Goal: Find specific page/section: Locate a particular part of the current website

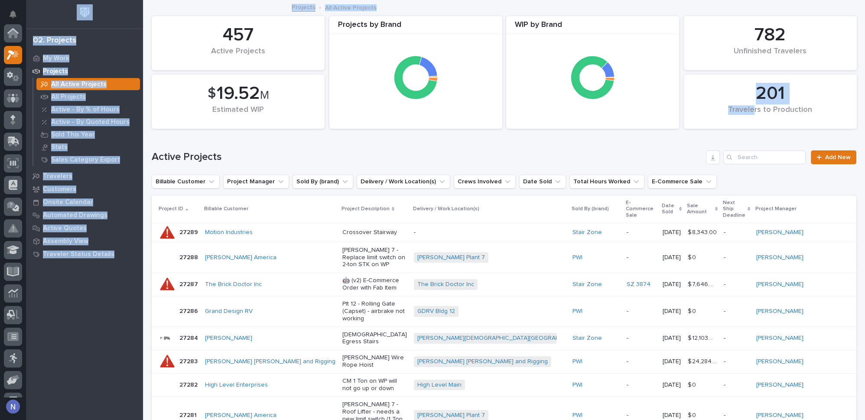
scroll to position [21, 0]
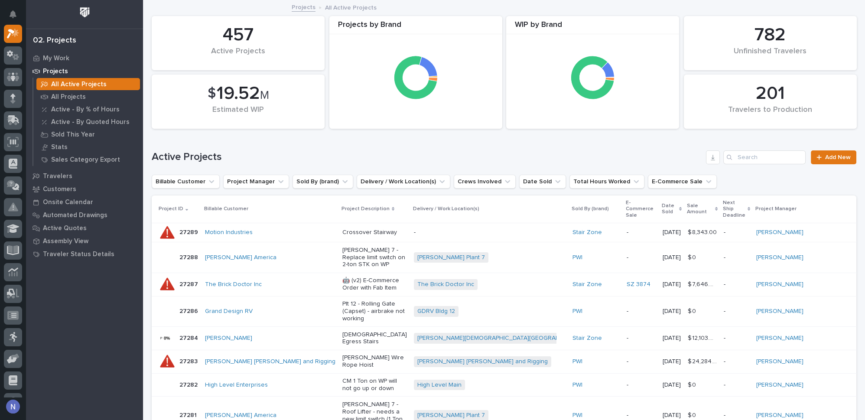
click at [315, 154] on h1 "Active Projects" at bounding box center [427, 157] width 550 height 13
click at [751, 159] on input "Search" at bounding box center [764, 157] width 82 height 14
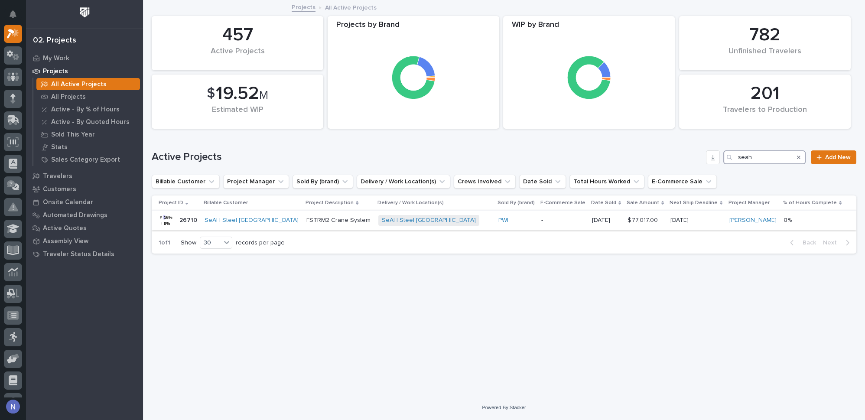
type input "seah"
click at [498, 220] on div "PWI" at bounding box center [516, 220] width 36 height 7
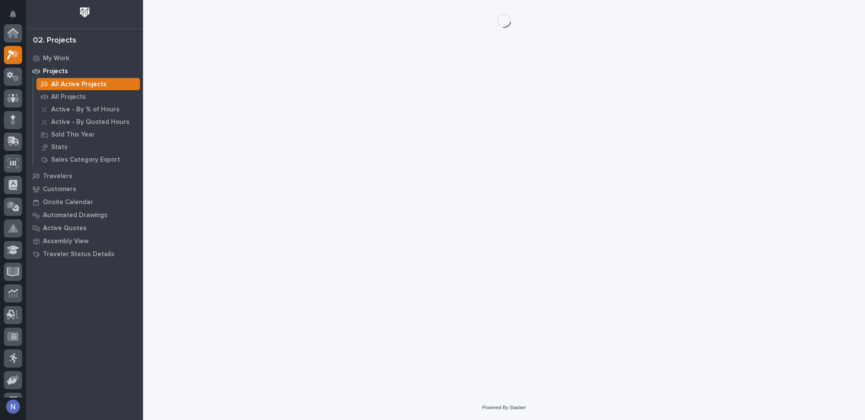
click at [471, 220] on div "Loading... Saving… Loading... Saving…" at bounding box center [503, 186] width 713 height 373
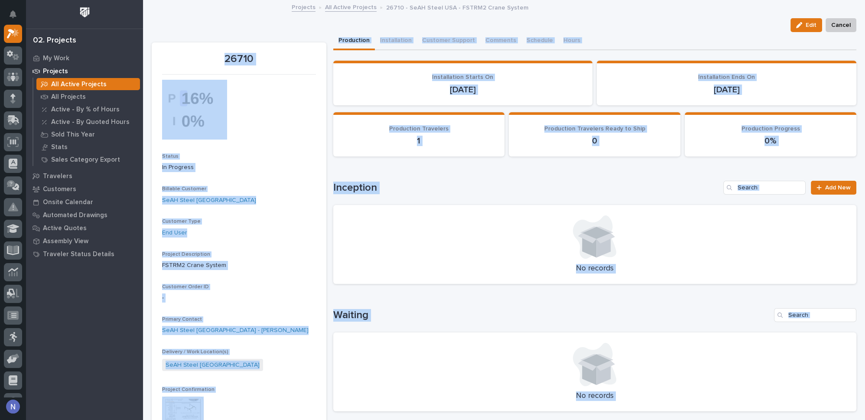
click at [265, 207] on div "Billable Customer SeAH Steel [GEOGRAPHIC_DATA]" at bounding box center [239, 199] width 154 height 26
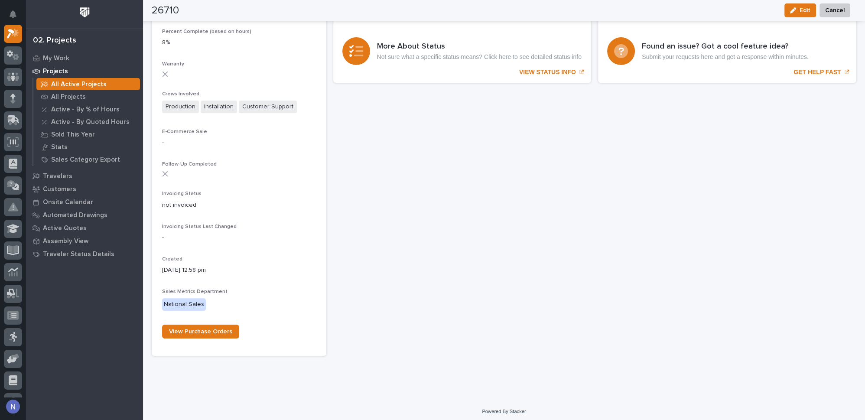
scroll to position [783, 0]
